Goal: Information Seeking & Learning: Learn about a topic

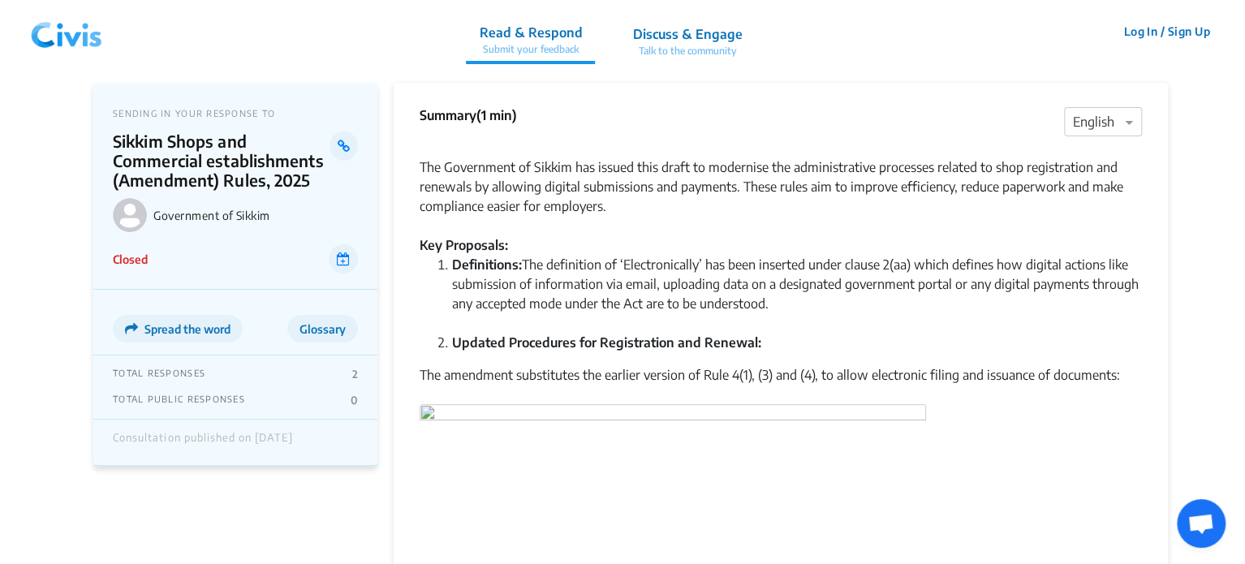
click at [54, 39] on img at bounding box center [66, 31] width 84 height 49
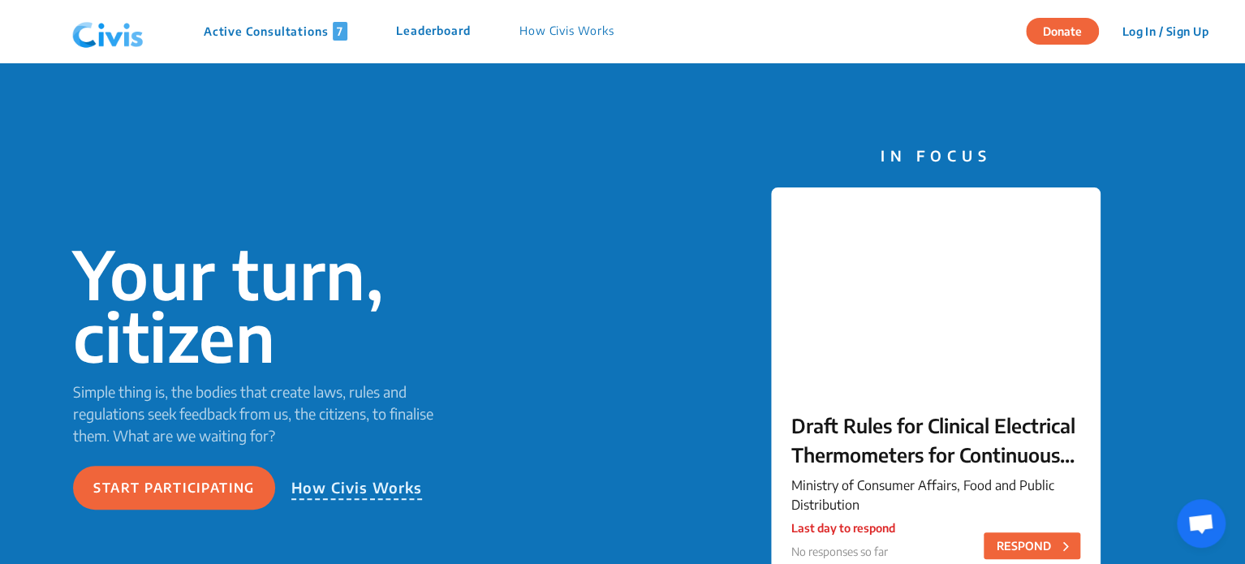
click at [292, 35] on p "Active Consultations 7" at bounding box center [276, 31] width 144 height 19
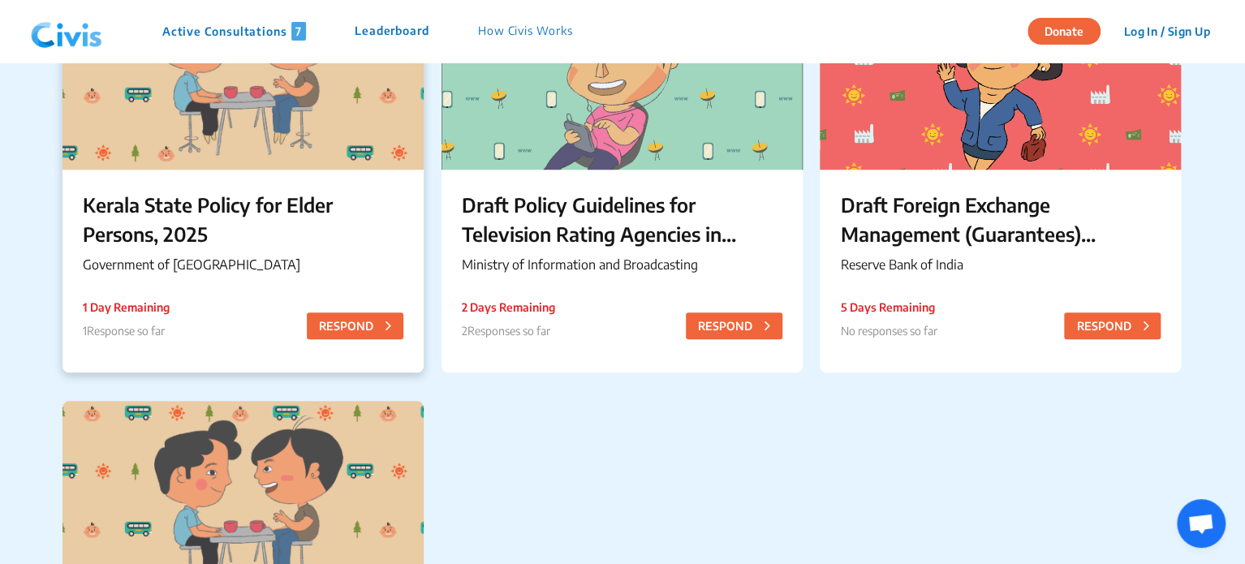
scroll to position [675, 0]
click at [296, 221] on p "Kerala State Policy for Elder Persons, 2025" at bounding box center [243, 219] width 321 height 58
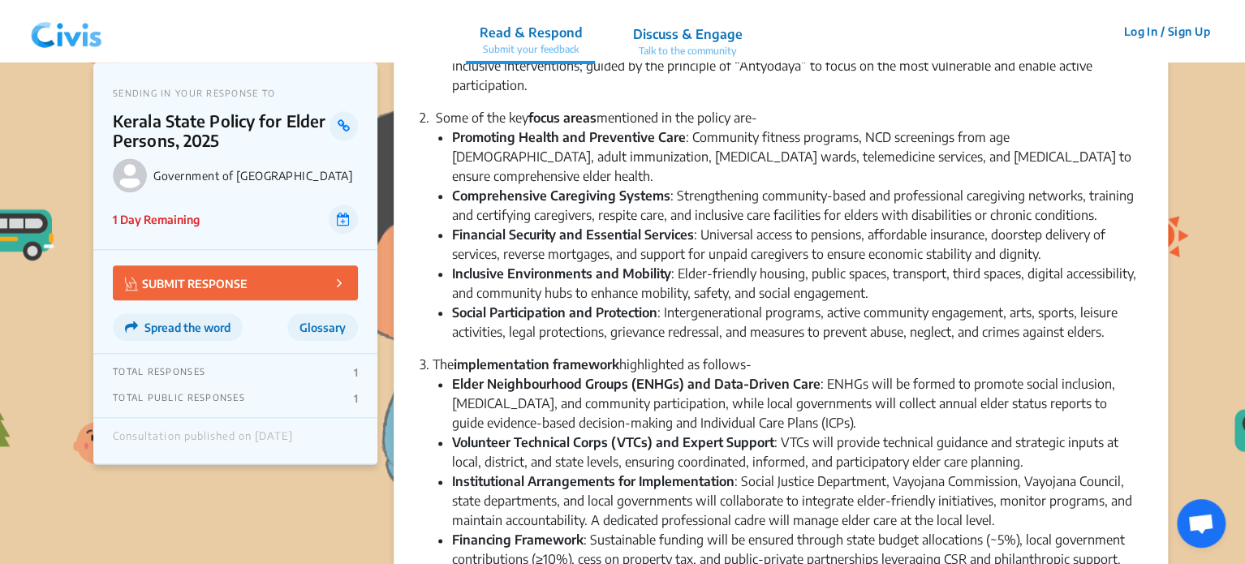
scroll to position [853, 0]
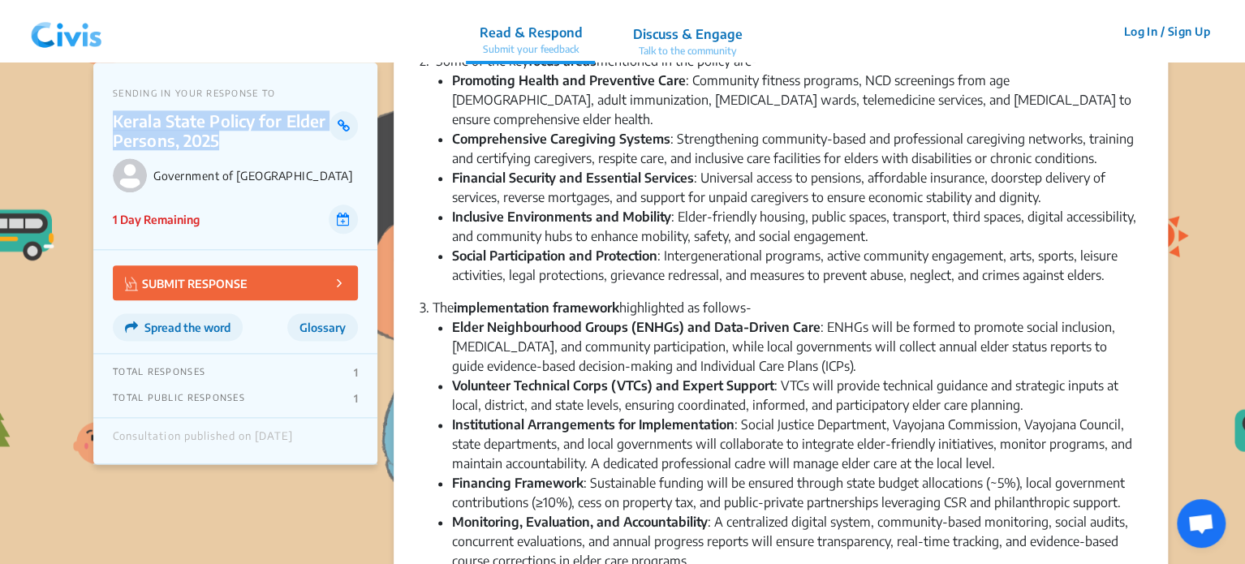
drag, startPoint x: 110, startPoint y: 126, endPoint x: 241, endPoint y: 140, distance: 131.4
click at [241, 140] on div "SENDING IN YOUR RESPONSE TO Kerala State Policy for Elder Persons, 2025 Governm…" at bounding box center [235, 157] width 284 height 188
copy p "Kerala State Policy for Elder Persons, 2025"
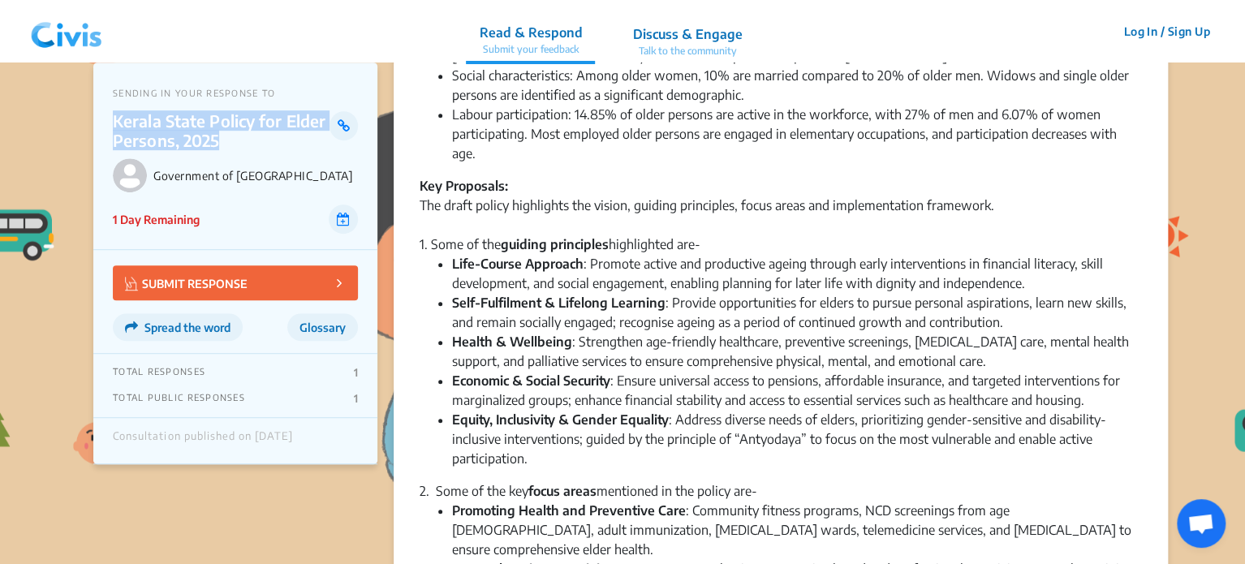
scroll to position [0, 0]
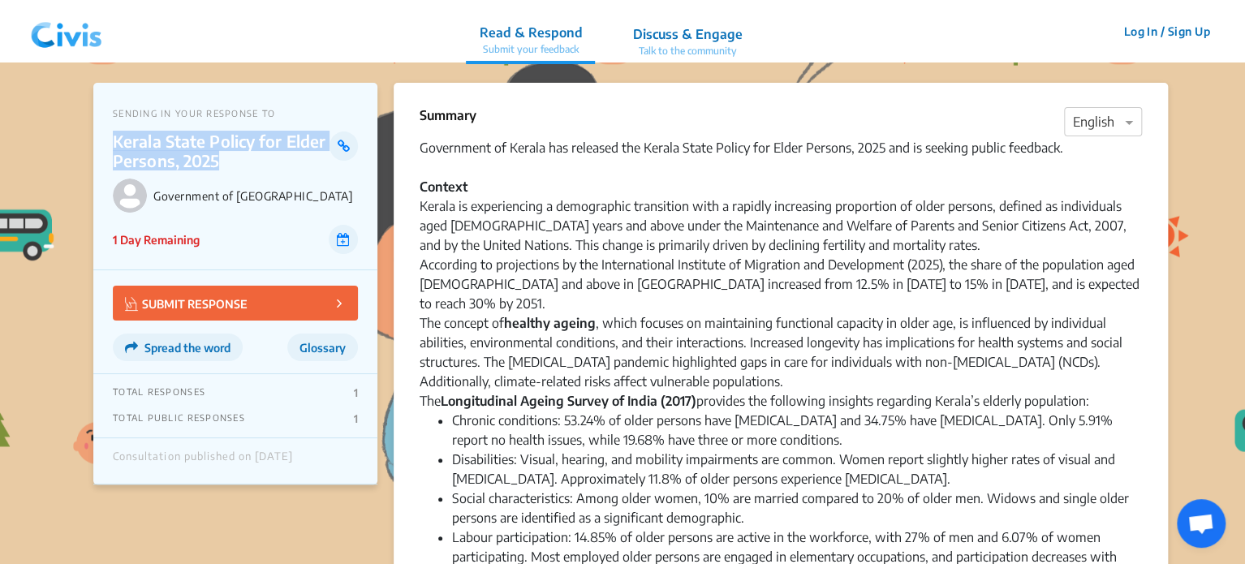
click at [258, 144] on p "Kerala State Policy for Elder Persons, 2025" at bounding box center [221, 151] width 217 height 39
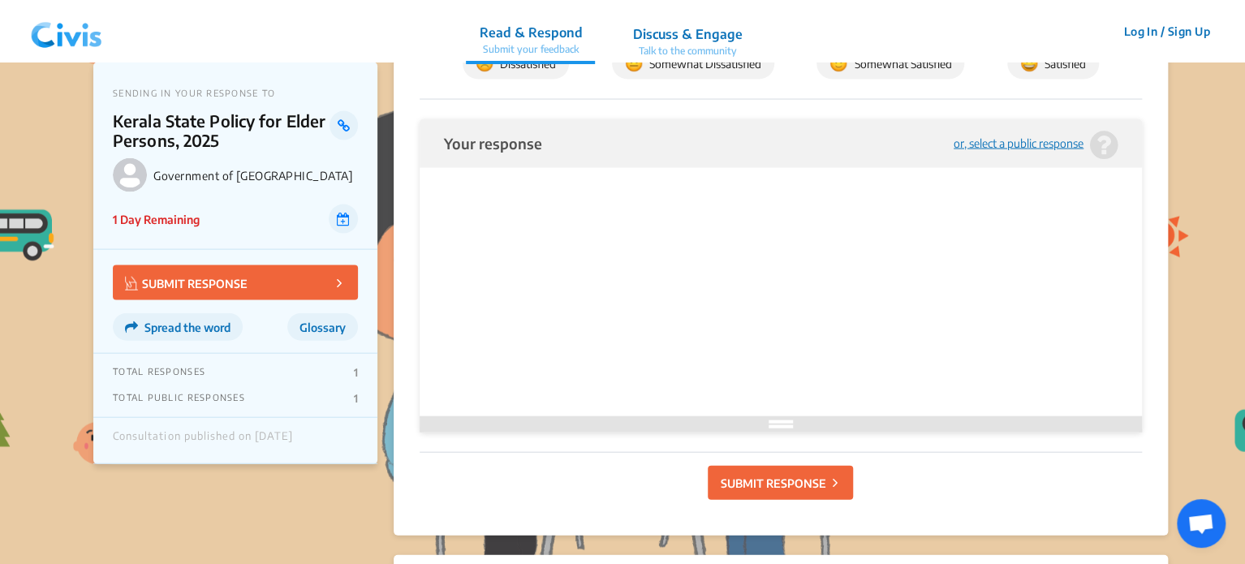
scroll to position [1955, 0]
